Goal: Transaction & Acquisition: Purchase product/service

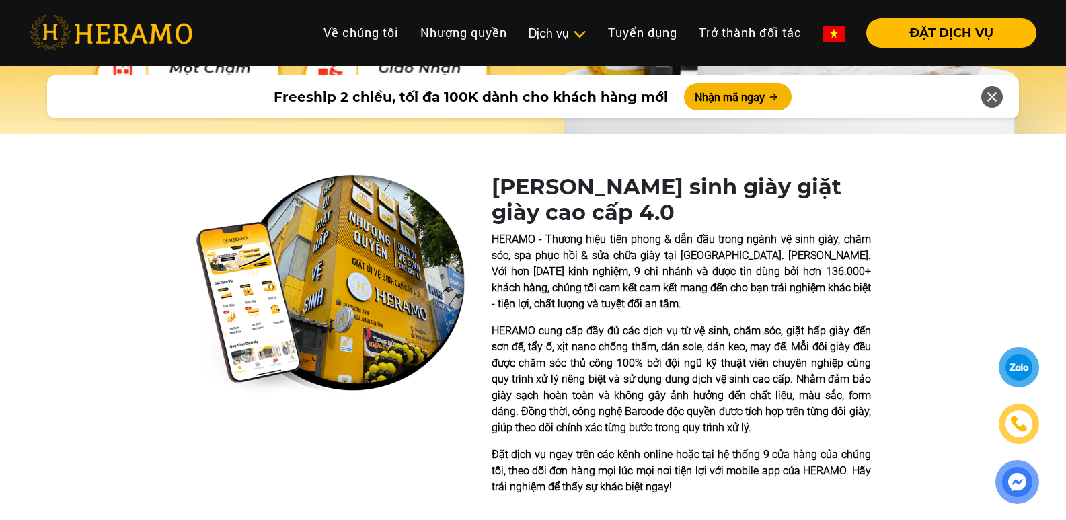
drag, startPoint x: 1070, startPoint y: 38, endPoint x: 1074, endPoint y: 59, distance: 21.9
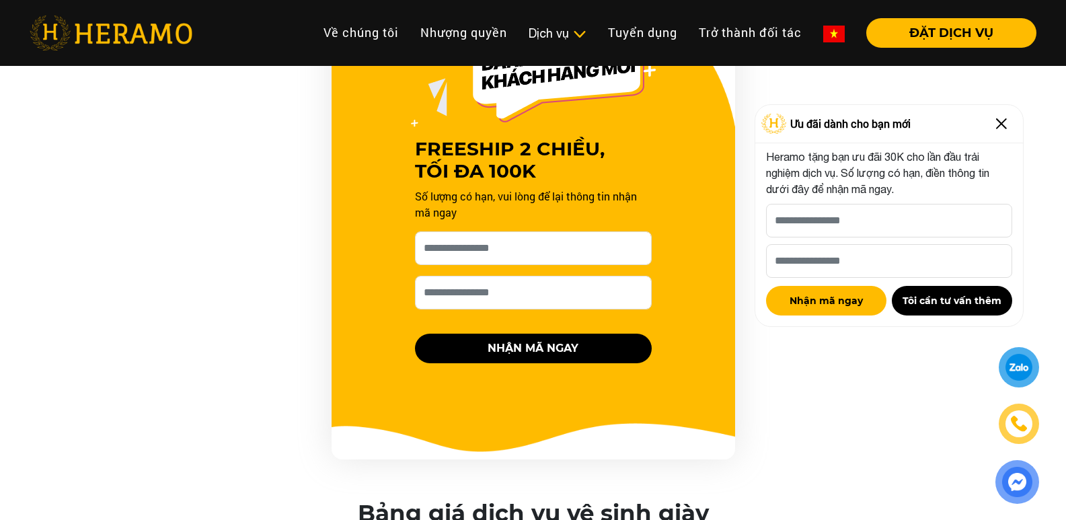
scroll to position [1289, 0]
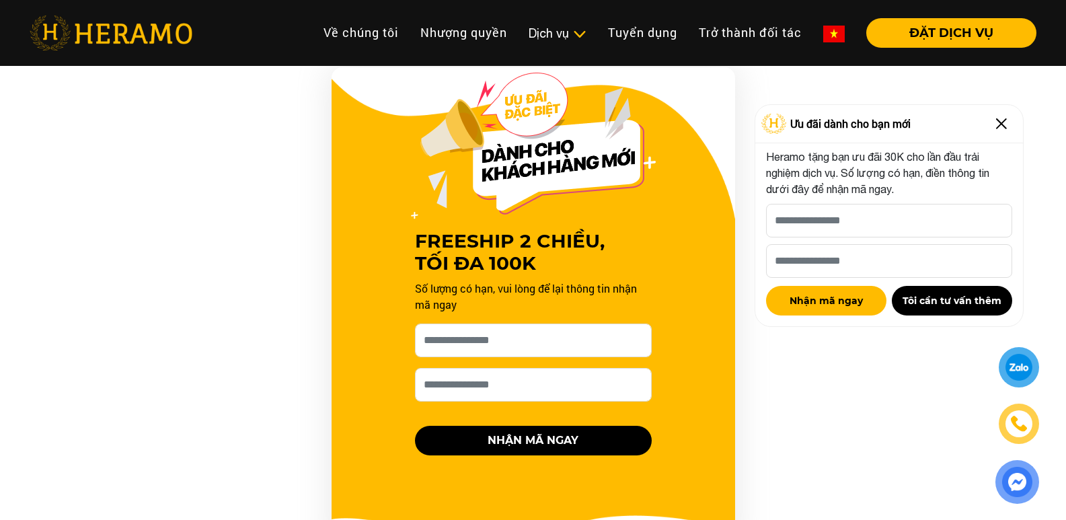
click at [992, 128] on img at bounding box center [1002, 124] width 22 height 22
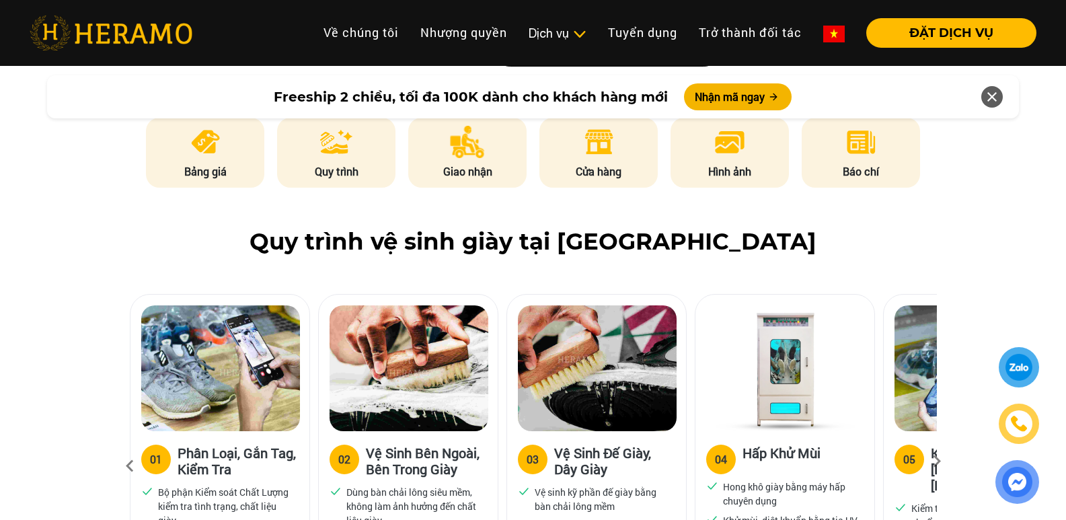
scroll to position [610, 0]
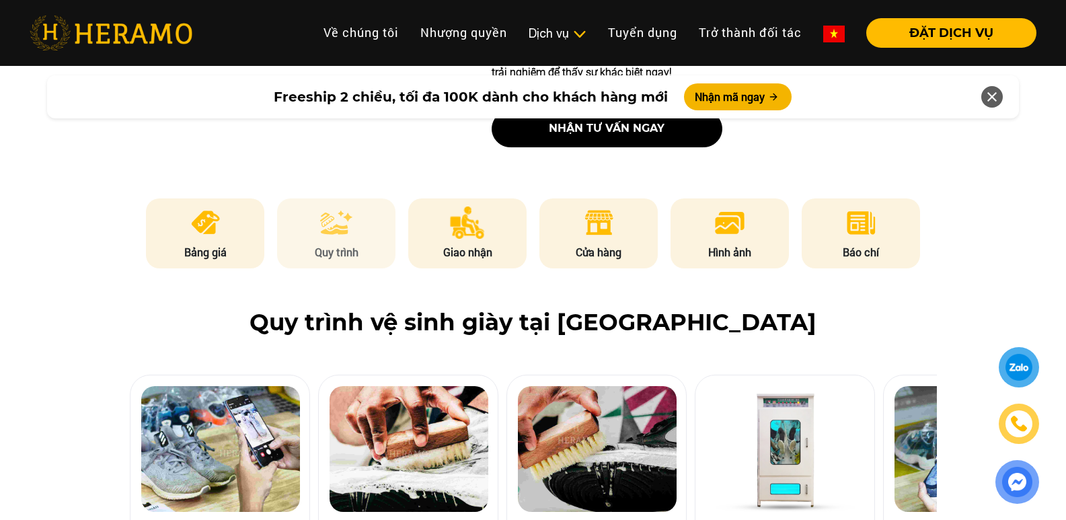
click at [346, 235] on img at bounding box center [336, 223] width 32 height 32
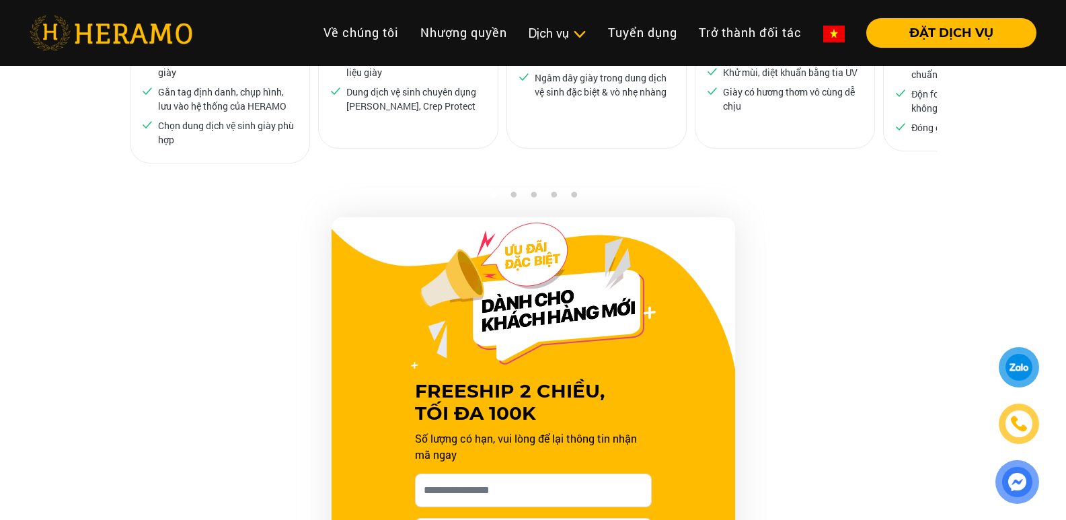
scroll to position [0, 0]
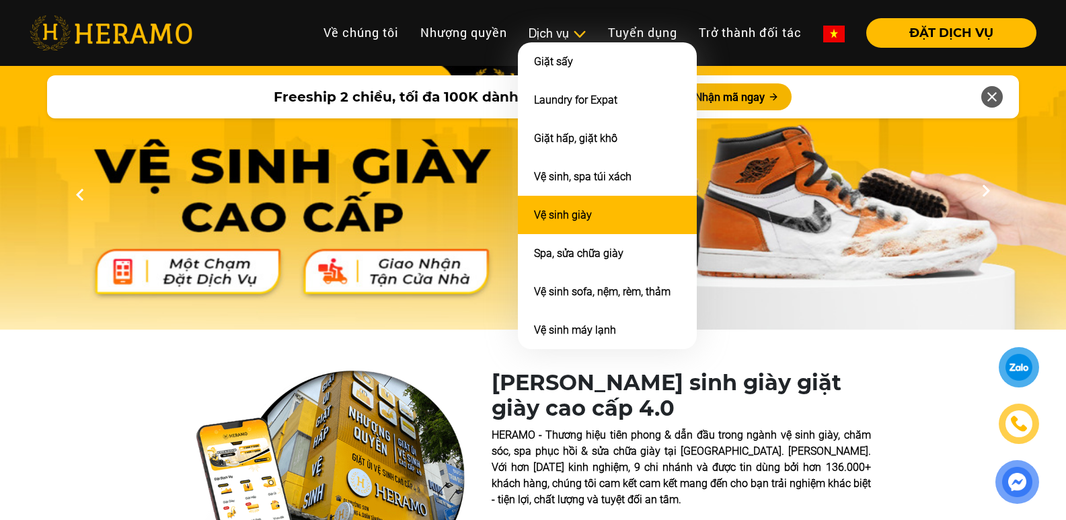
click at [560, 212] on link "Vệ sinh giày" at bounding box center [563, 215] width 58 height 13
click at [560, 211] on link "Vệ sinh giày" at bounding box center [563, 215] width 58 height 13
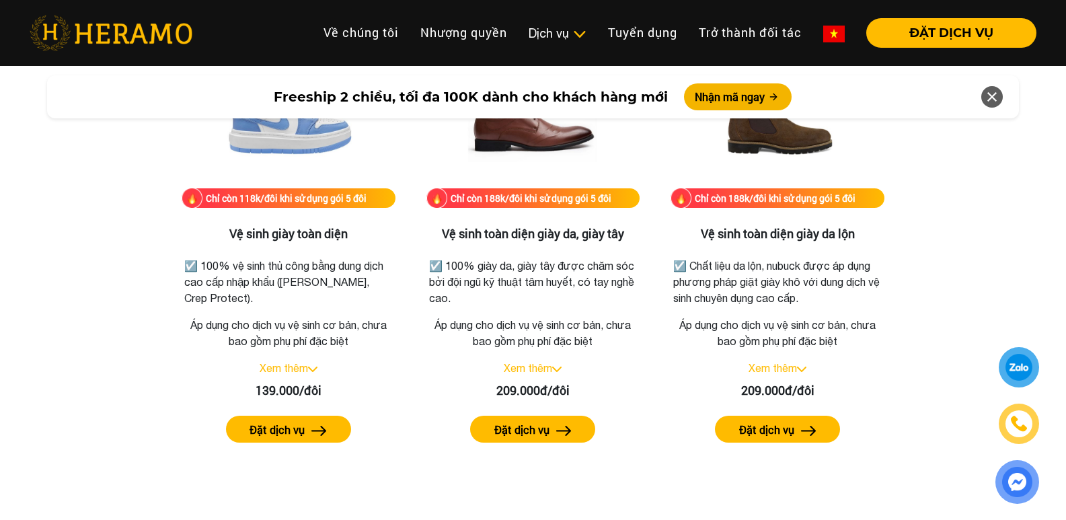
scroll to position [1934, 0]
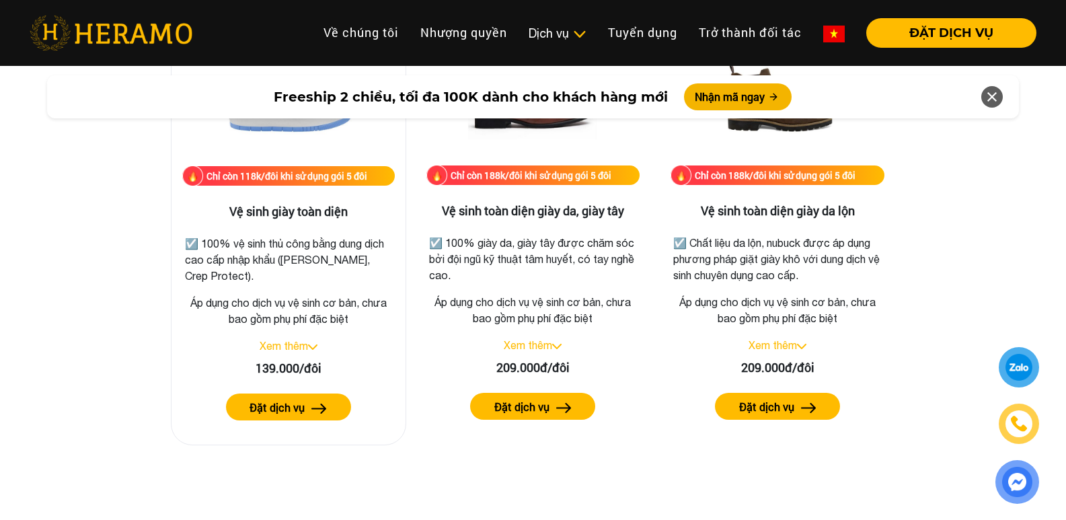
click at [304, 405] on label "Đặt dịch vụ" at bounding box center [277, 408] width 55 height 16
click at [1009, 365] on div at bounding box center [1019, 367] width 27 height 26
click at [1021, 486] on img at bounding box center [1017, 482] width 35 height 36
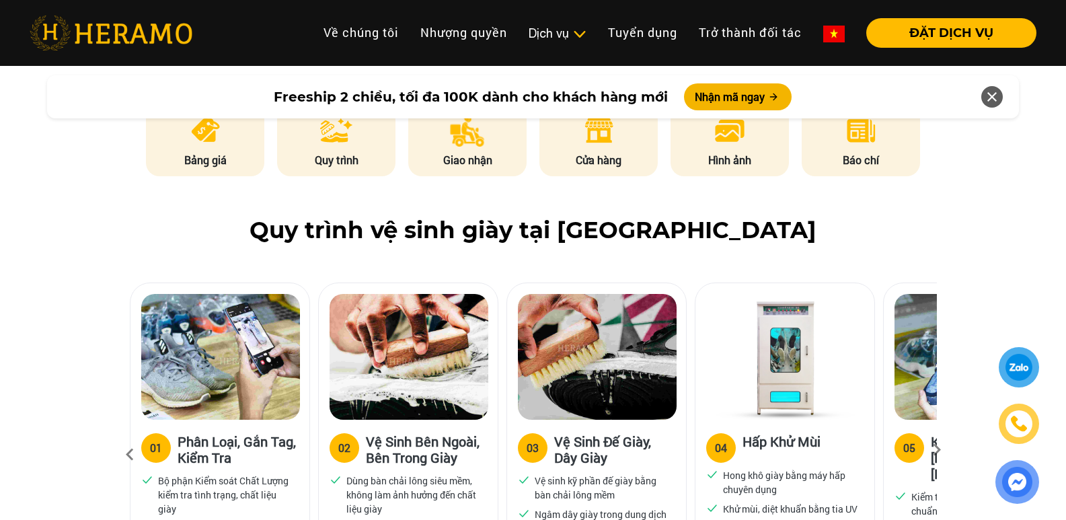
scroll to position [0, 0]
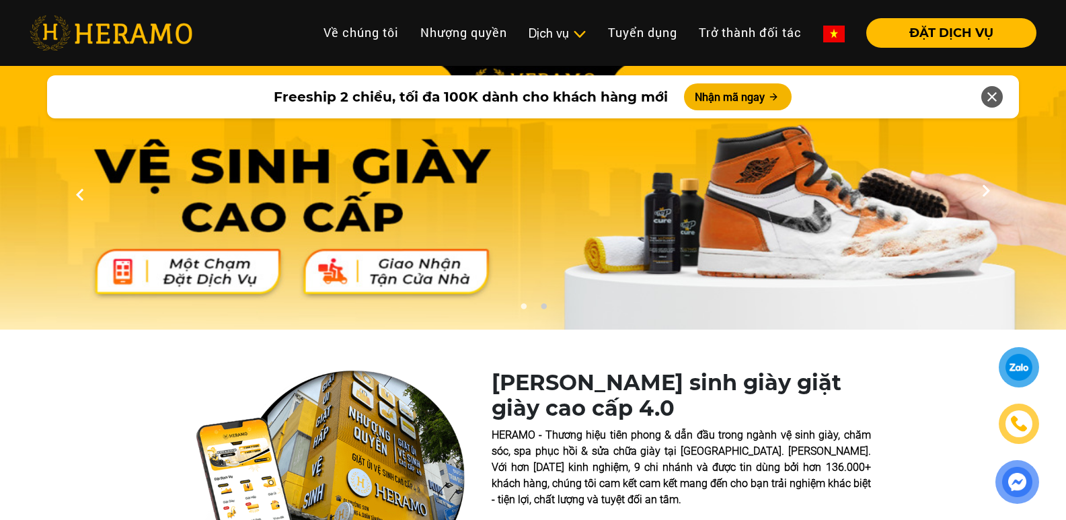
click at [0, 216] on div at bounding box center [80, 195] width 160 height 269
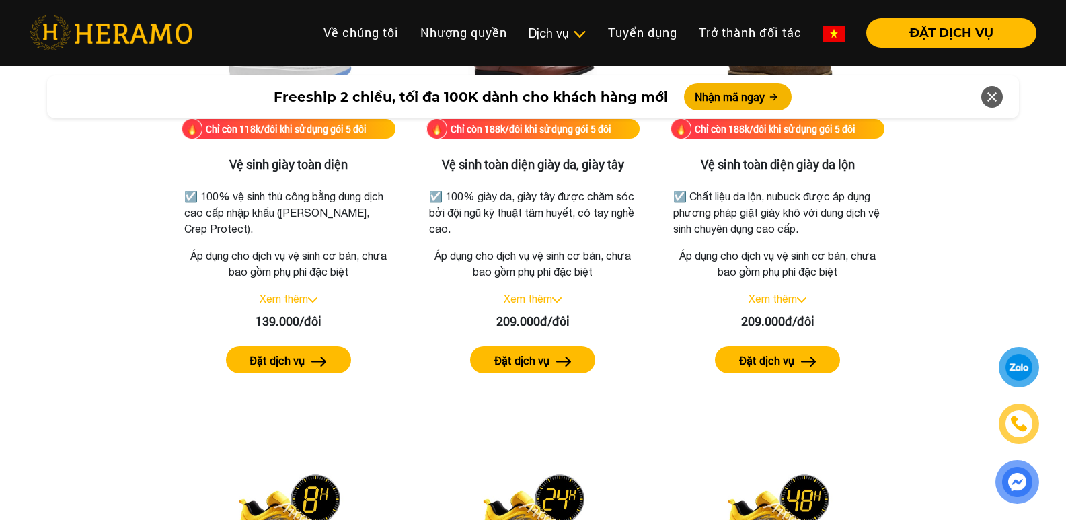
scroll to position [1934, 0]
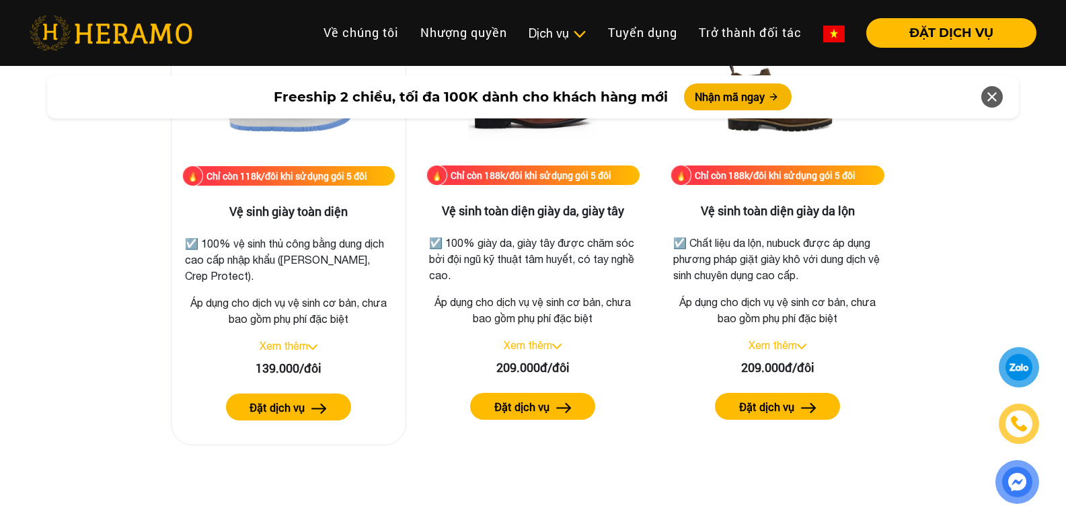
click at [305, 343] on link "Xem thêm" at bounding box center [284, 346] width 48 height 12
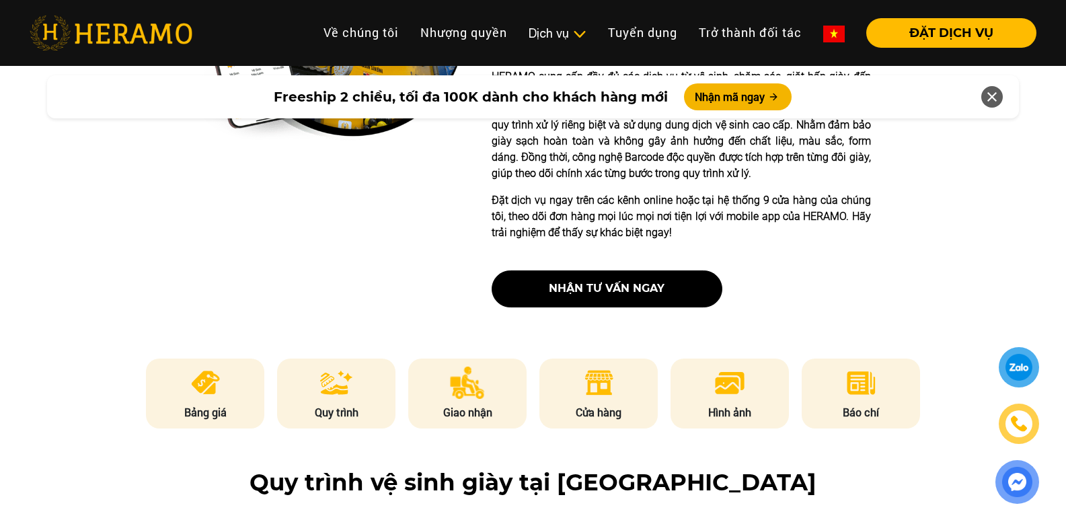
scroll to position [0, 0]
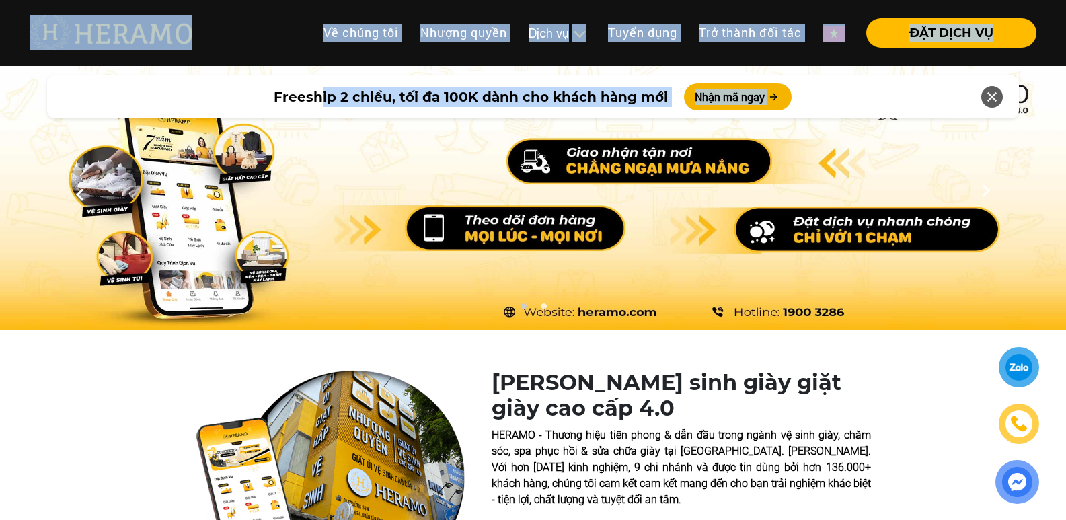
drag, startPoint x: 343, startPoint y: 92, endPoint x: 326, endPoint y: 147, distance: 58.5
click at [326, 147] on img at bounding box center [533, 195] width 1066 height 269
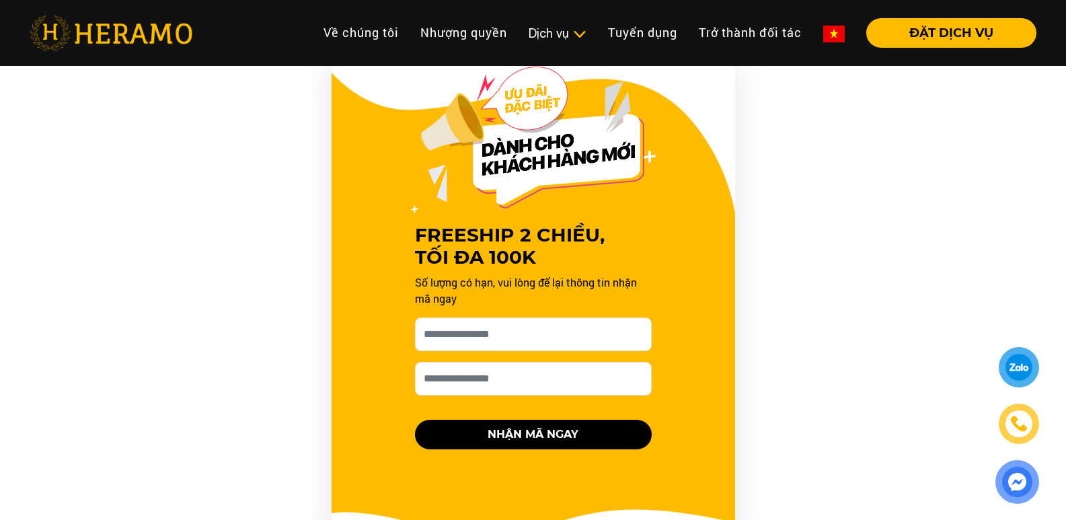
scroll to position [1248, 0]
